Goal: Task Accomplishment & Management: Manage account settings

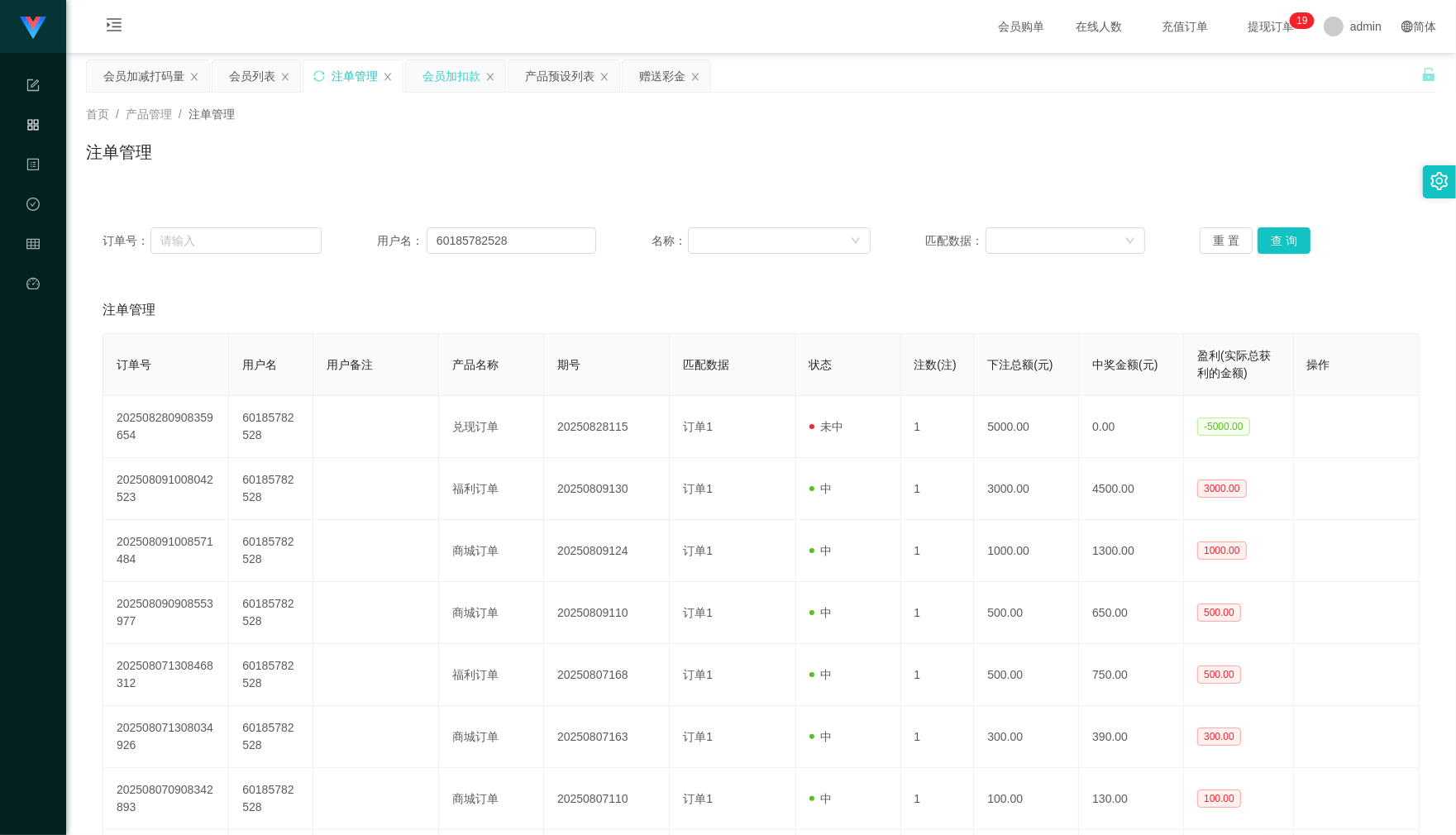
click at [456, 67] on div "会员加扣款" at bounding box center [451, 75] width 58 height 31
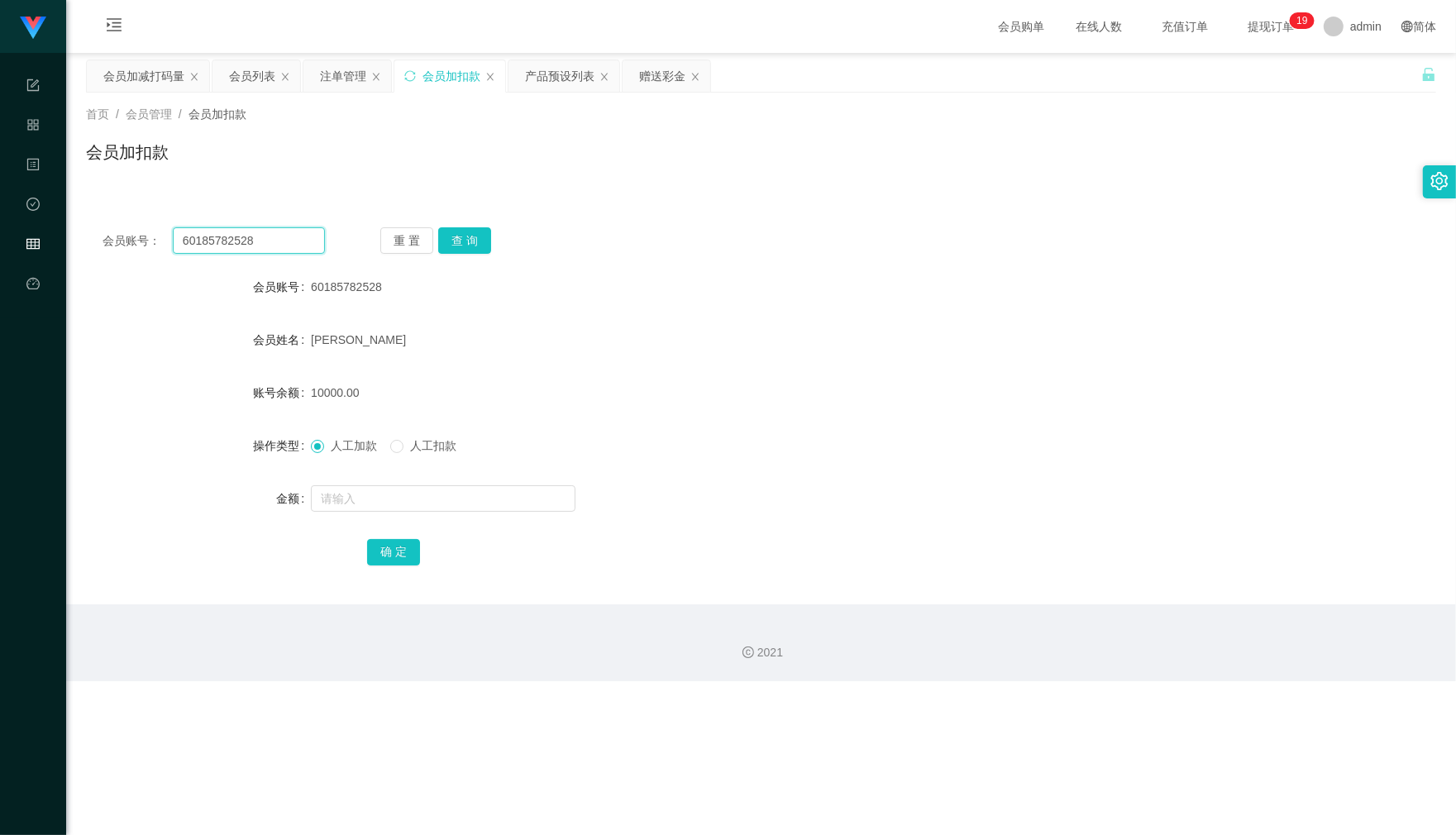
drag, startPoint x: 283, startPoint y: 238, endPoint x: -16, endPoint y: 212, distance: 300.1
click at [0, 212] on html "任务台 系统配置 产品管理 内容中心 数据中心 会员管理 平台首页 保存配置 重置配置 整体风格设置 主题色 导航设置 内容区域宽度 定宽 固定Header …" at bounding box center [728, 417] width 1456 height 835
paste input "DC80187256"
type input "DC80187256"
drag, startPoint x: 496, startPoint y: 228, endPoint x: 455, endPoint y: 244, distance: 44.0
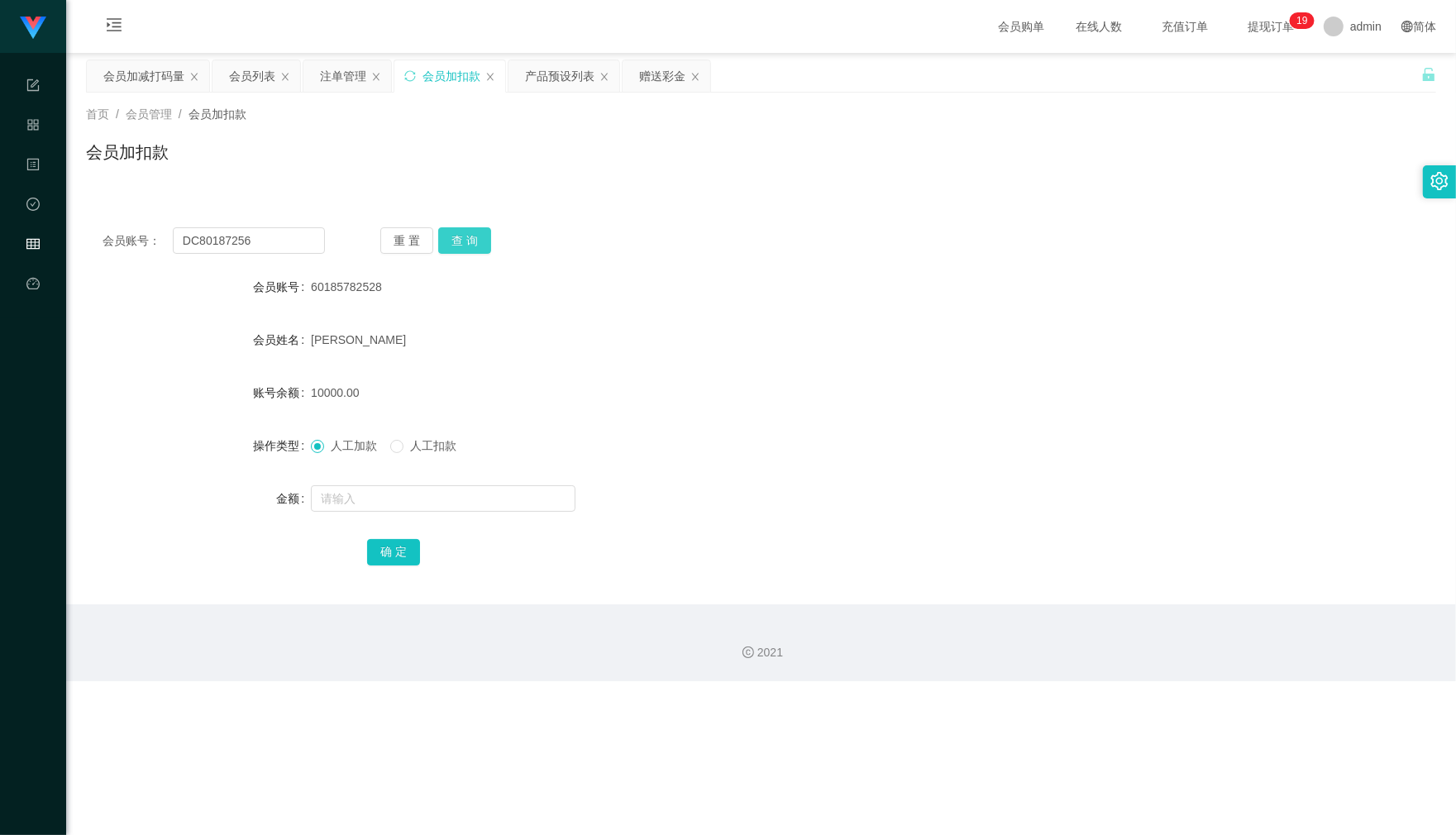
click at [492, 228] on div "重 置 查 询" at bounding box center [492, 240] width 223 height 27
click at [455, 244] on button "查 询" at bounding box center [465, 240] width 53 height 27
click at [459, 241] on button "查 询" at bounding box center [465, 240] width 53 height 27
click at [399, 523] on form "会员账号 DC80187256 会员姓名 [PERSON_NAME] 账号余额 32000.60 操作类型 人工加款 人工扣款 金额 确 定" at bounding box center [761, 419] width 1350 height 297
click at [422, 505] on input "text" at bounding box center [443, 499] width 264 height 27
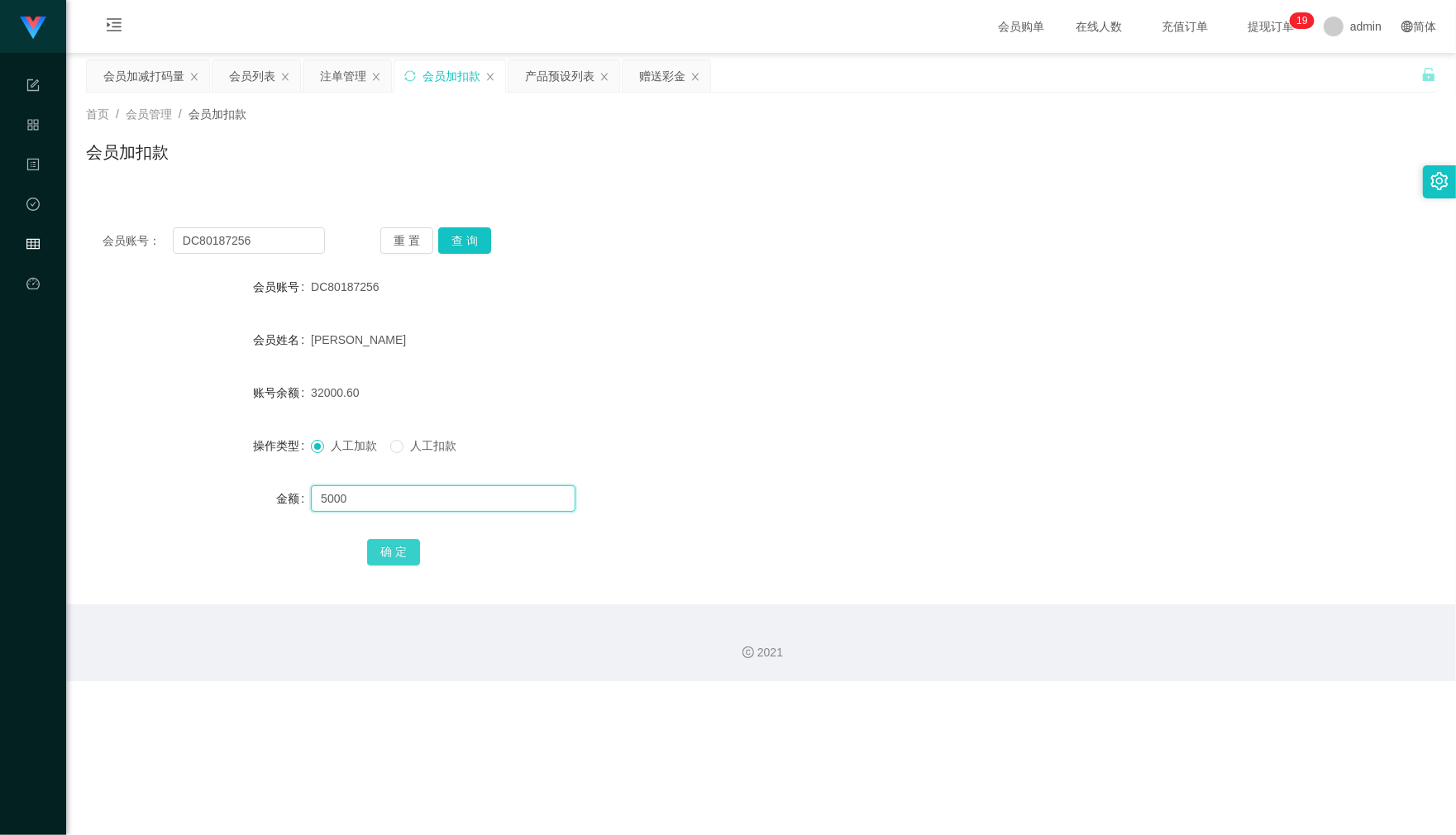
type input "5000"
click at [397, 556] on button "确 定" at bounding box center [394, 553] width 53 height 27
click at [947, 186] on div "首页 / 会员管理 / 会员加扣款 / 会员加扣款" at bounding box center [761, 141] width 1389 height 98
